Goal: Transaction & Acquisition: Purchase product/service

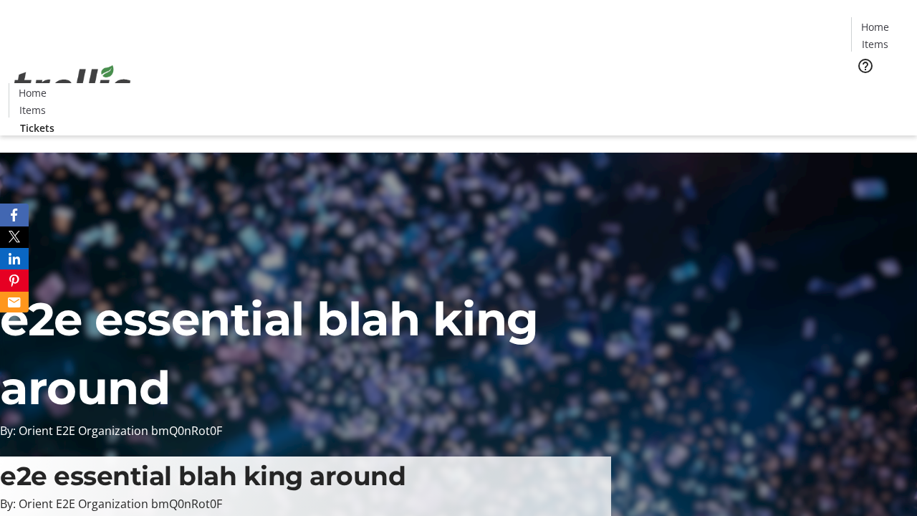
click at [862, 83] on span "Tickets" at bounding box center [879, 90] width 34 height 15
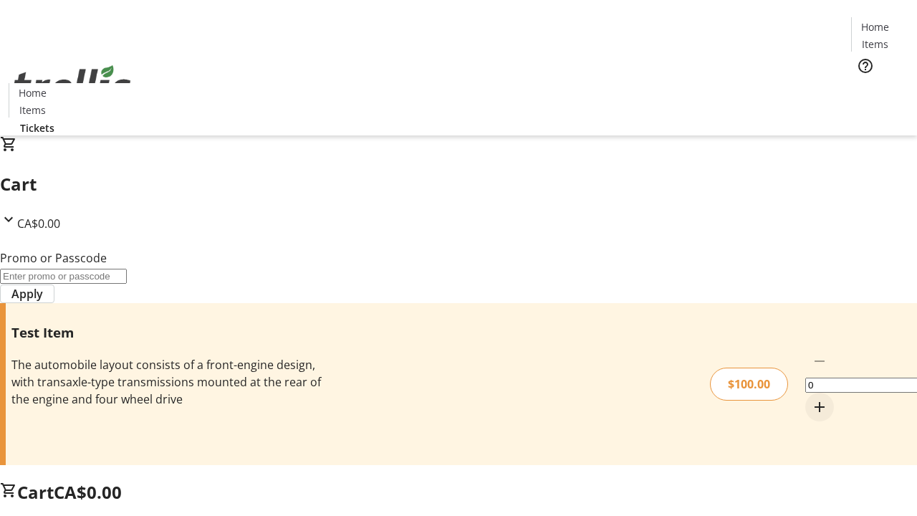
click at [811, 398] on mat-icon "Increment by one" at bounding box center [819, 406] width 17 height 17
type input "1"
type input "PERCENT"
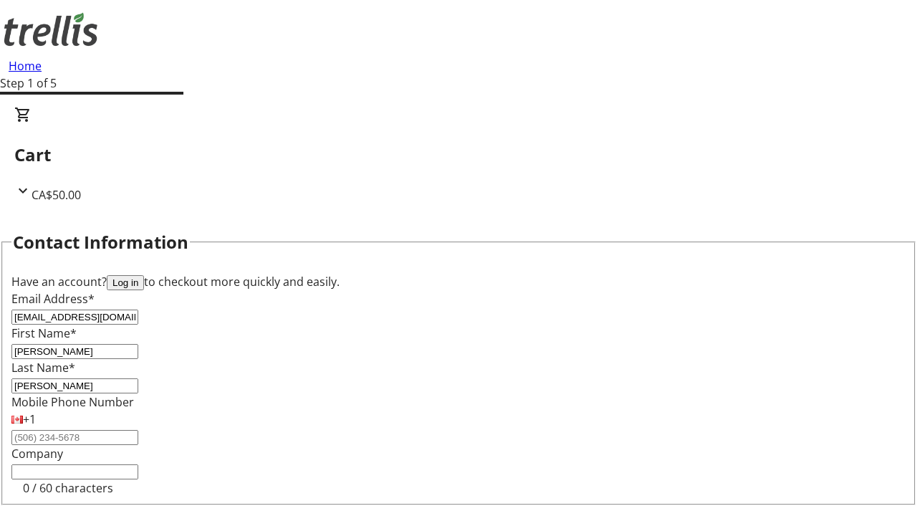
type input "[PERSON_NAME]"
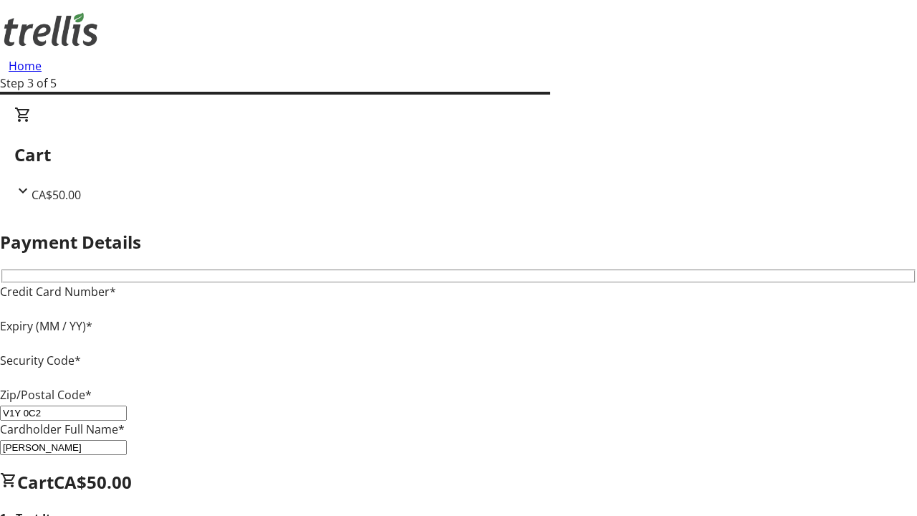
type input "V1Y 0C2"
